Goal: Find contact information: Find contact information

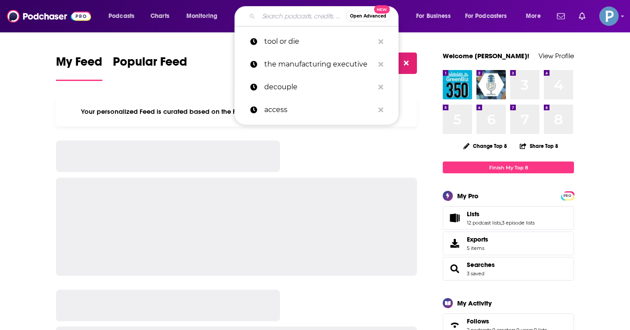
click at [306, 20] on input "Search podcasts, credits, & more..." at bounding box center [301, 16] width 87 height 14
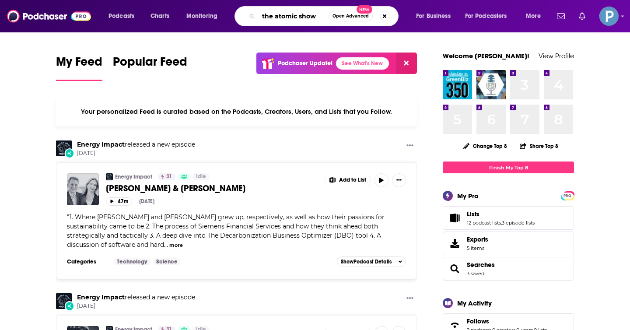
type input "the atomic show"
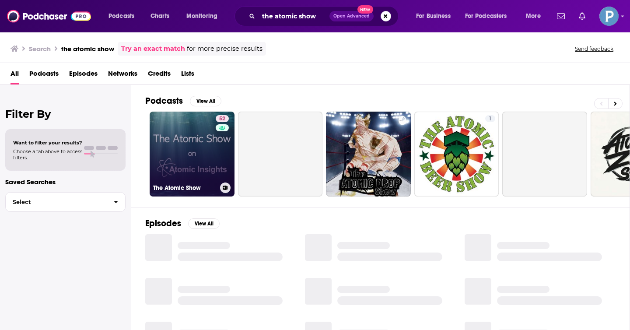
click at [192, 143] on link "52 The Atomic Show" at bounding box center [192, 154] width 85 height 85
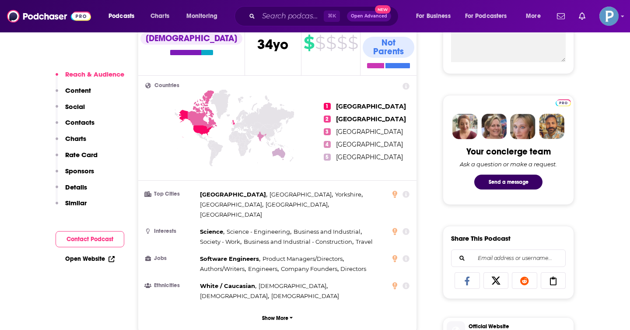
scroll to position [603, 0]
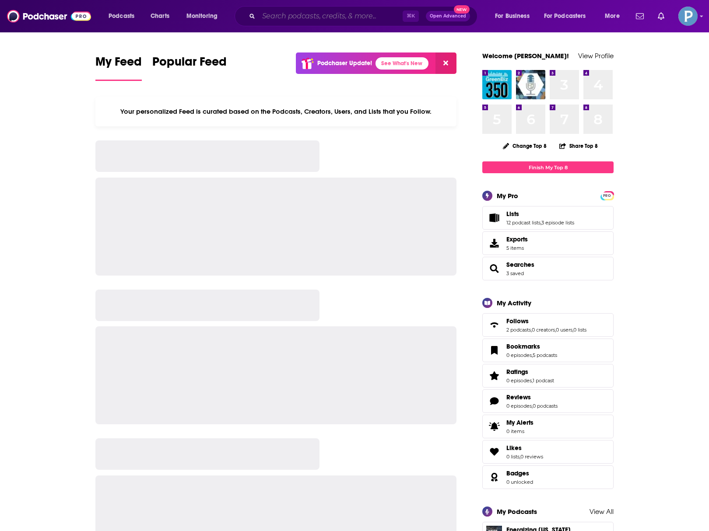
click at [356, 15] on input "Search podcasts, credits, & more..." at bounding box center [330, 16] width 144 height 14
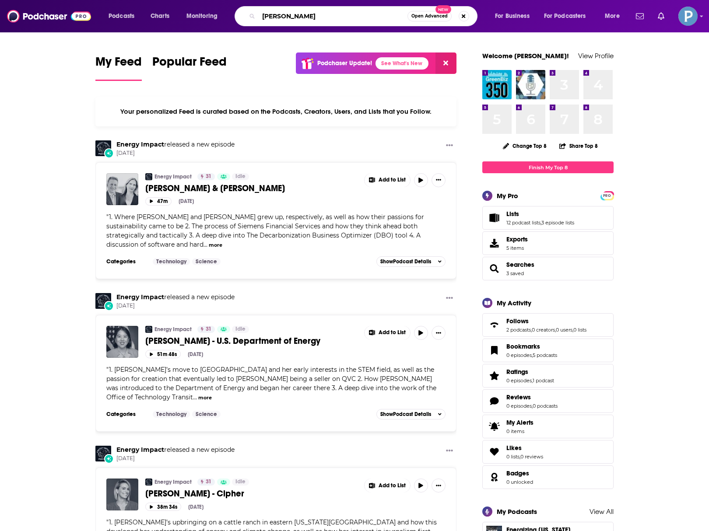
type input "robert bryce"
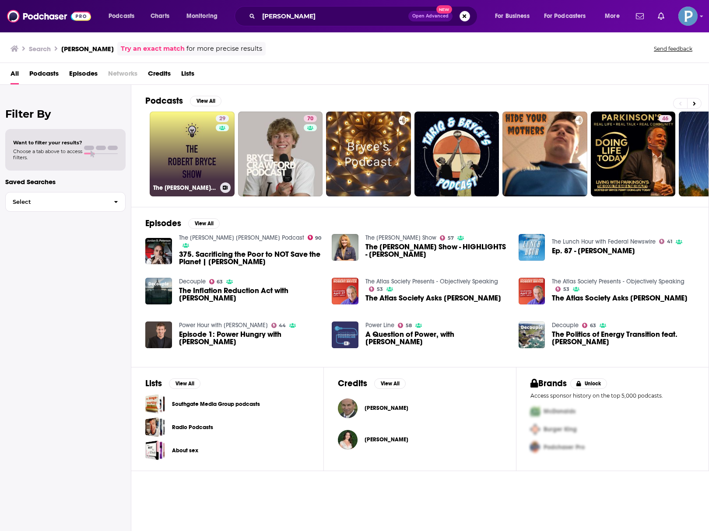
click at [190, 149] on link "29 The Robert Bryce Show" at bounding box center [192, 154] width 85 height 85
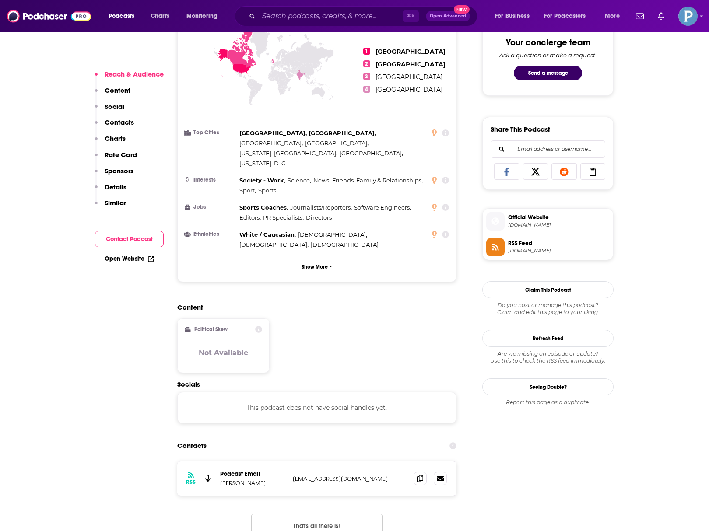
scroll to position [540, 0]
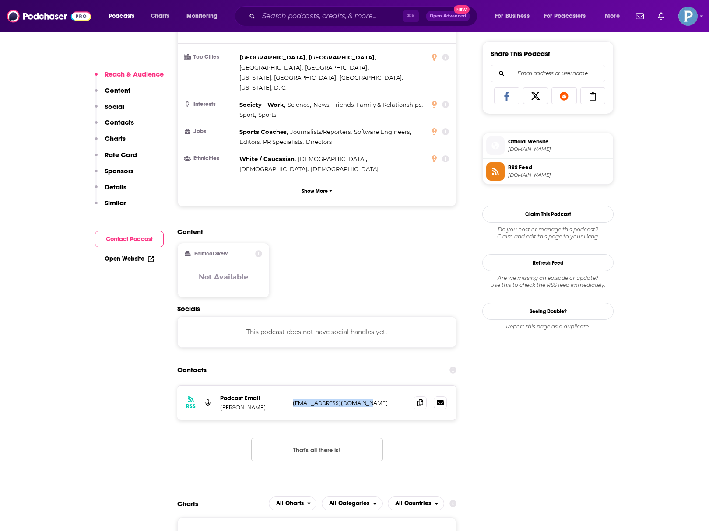
drag, startPoint x: 372, startPoint y: 368, endPoint x: 293, endPoint y: 371, distance: 79.6
click at [293, 399] on p "robertbryce@substack.com" at bounding box center [350, 402] width 114 height 7
copy p "robertbryce@substack.com"
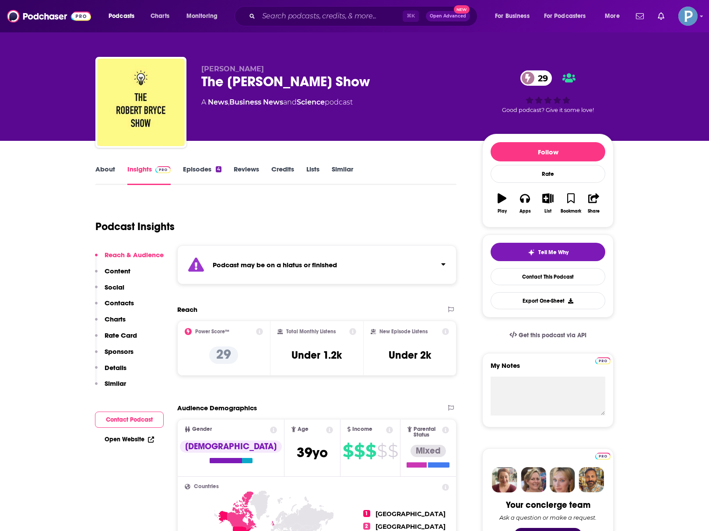
scroll to position [0, 0]
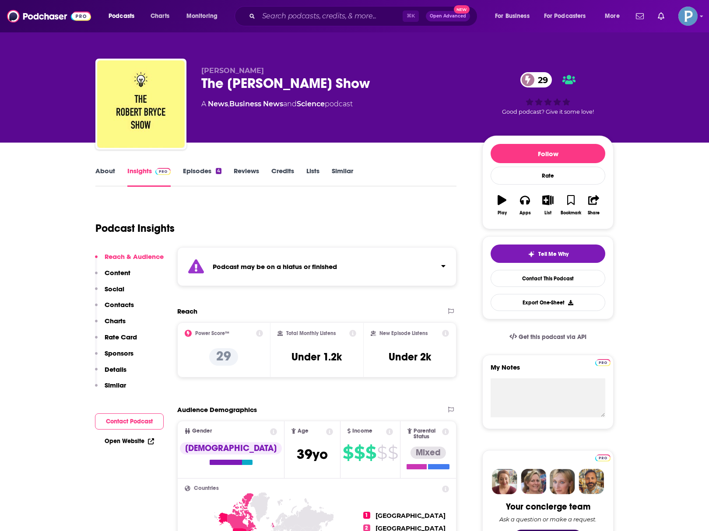
click at [127, 269] on p "Content" at bounding box center [118, 273] width 26 height 8
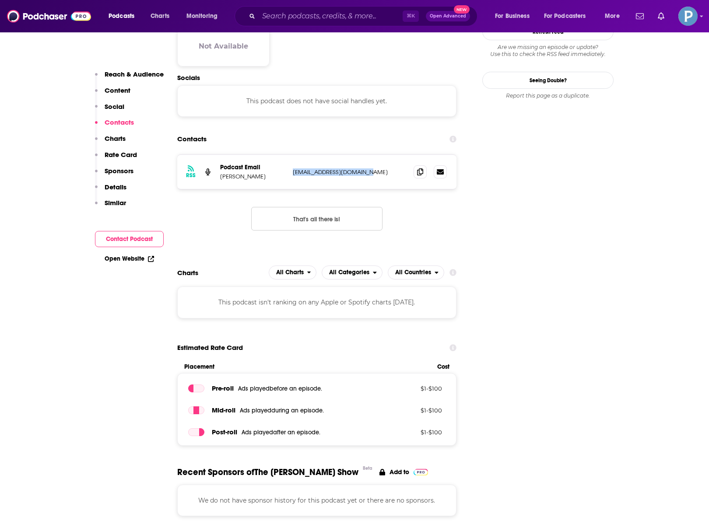
scroll to position [833, 0]
